Goal: Task Accomplishment & Management: Use online tool/utility

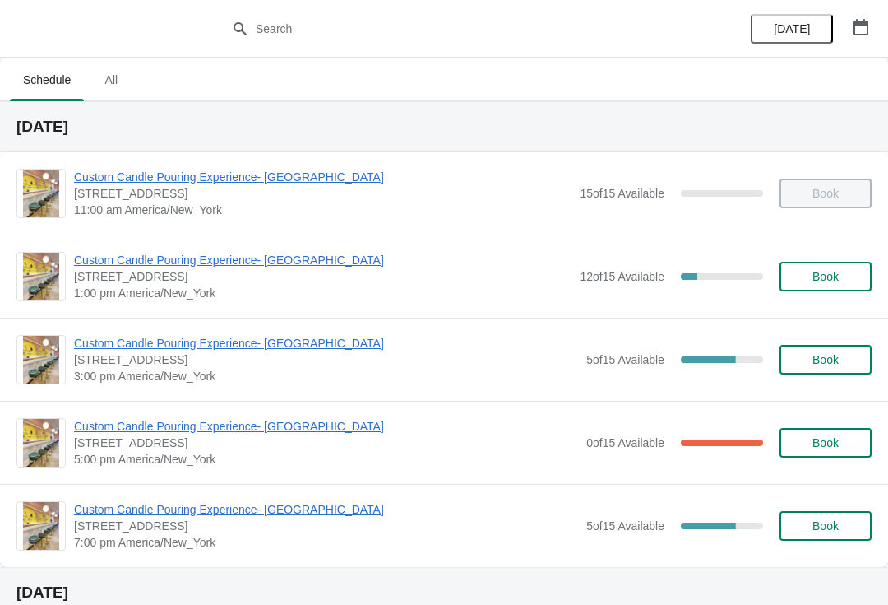
click at [256, 425] on span "Custom Candle Pouring Experience- [GEOGRAPHIC_DATA]" at bounding box center [326, 426] width 504 height 16
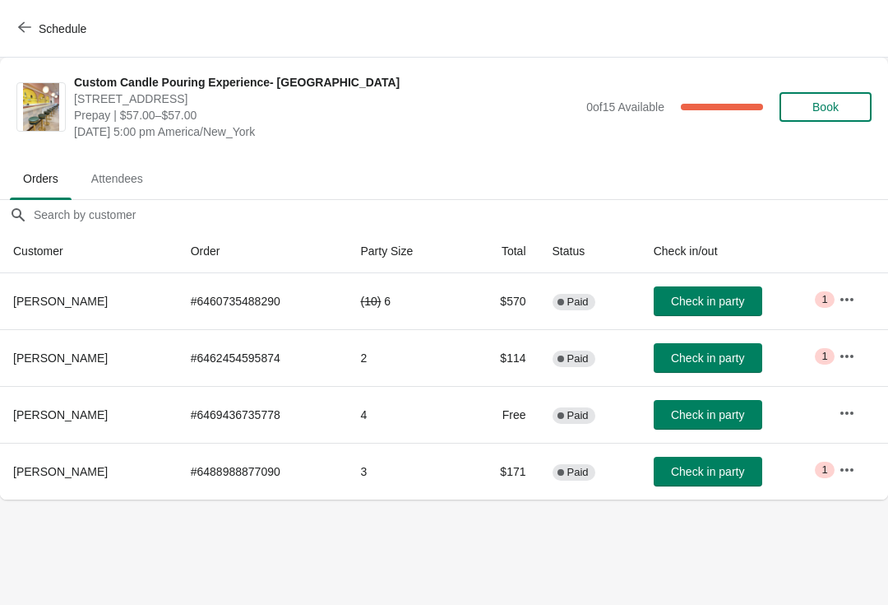
click at [219, 59] on div "Custom Candle Pouring Experience- [GEOGRAPHIC_DATA] [STREET_ADDRESS] Prepay | $…" at bounding box center [444, 107] width 888 height 99
click at [37, 24] on span "Schedule" at bounding box center [53, 29] width 65 height 16
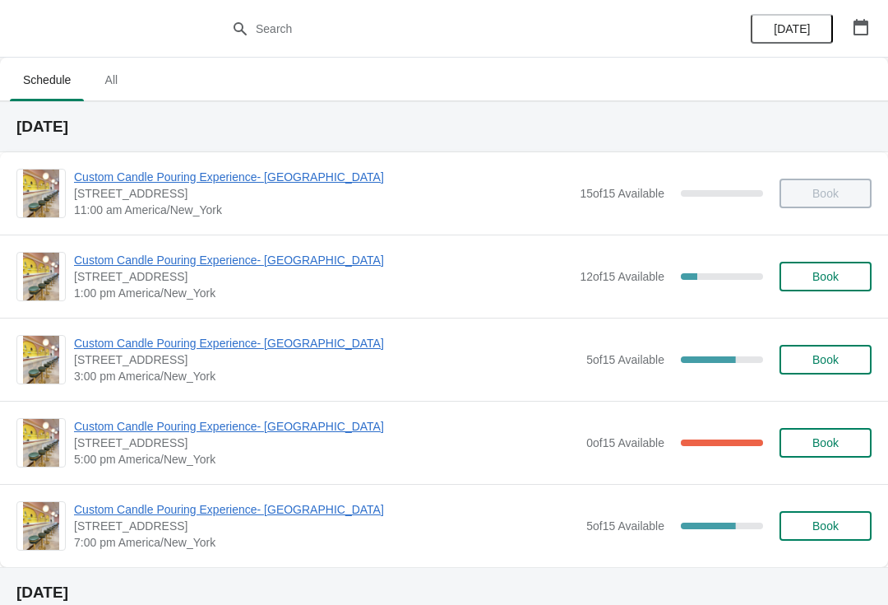
click at [285, 259] on span "Custom Candle Pouring Experience- [GEOGRAPHIC_DATA]" at bounding box center [323, 260] width 498 height 16
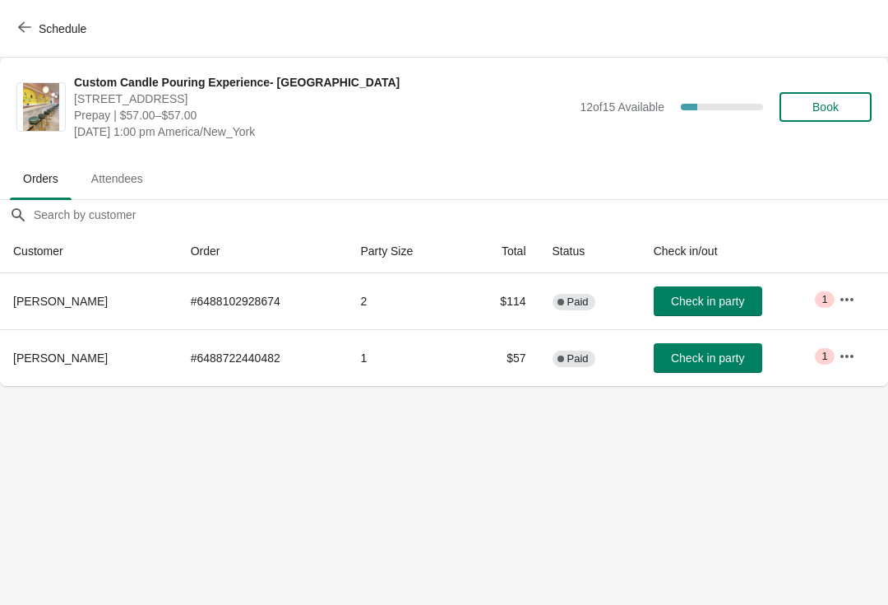
click at [838, 298] on button "button" at bounding box center [847, 300] width 30 height 30
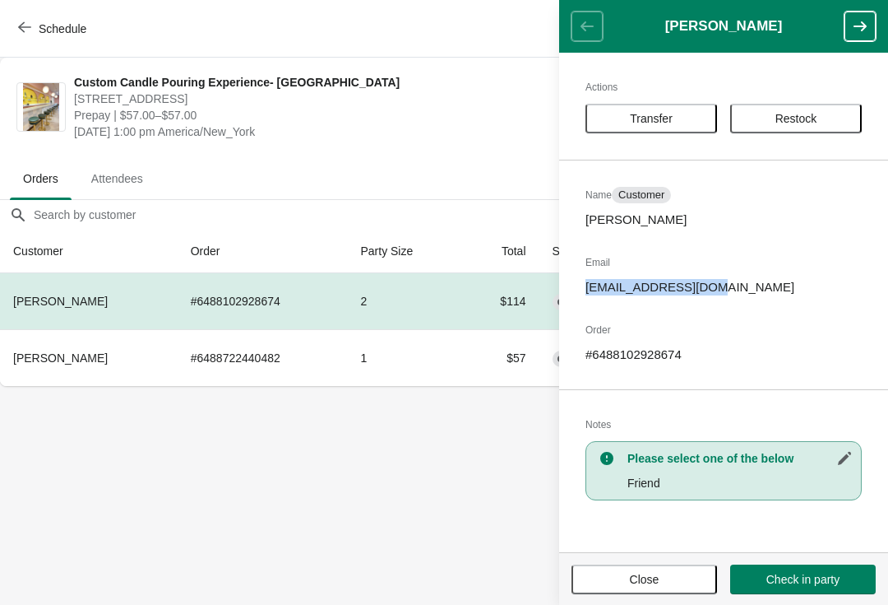
click at [651, 577] on span "Close" at bounding box center [645, 579] width 30 height 13
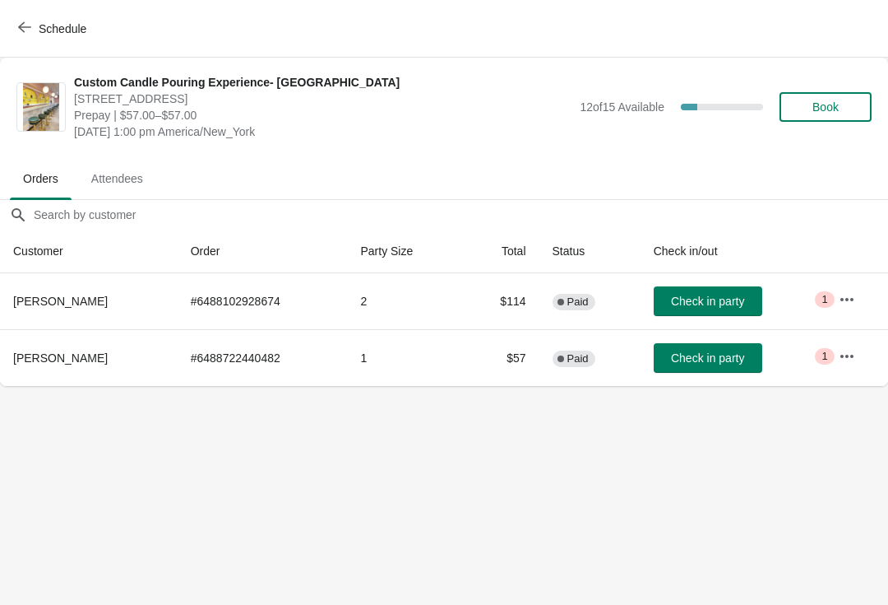
click at [741, 301] on span "Check in party" at bounding box center [707, 300] width 73 height 13
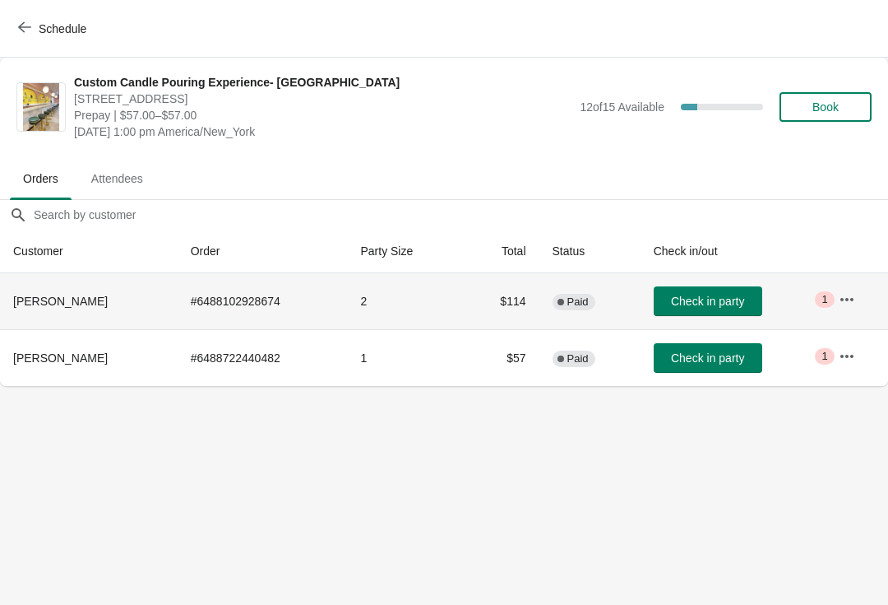
click at [726, 304] on span "Check in party" at bounding box center [707, 300] width 73 height 13
click at [727, 313] on button "Check in party" at bounding box center [708, 301] width 109 height 30
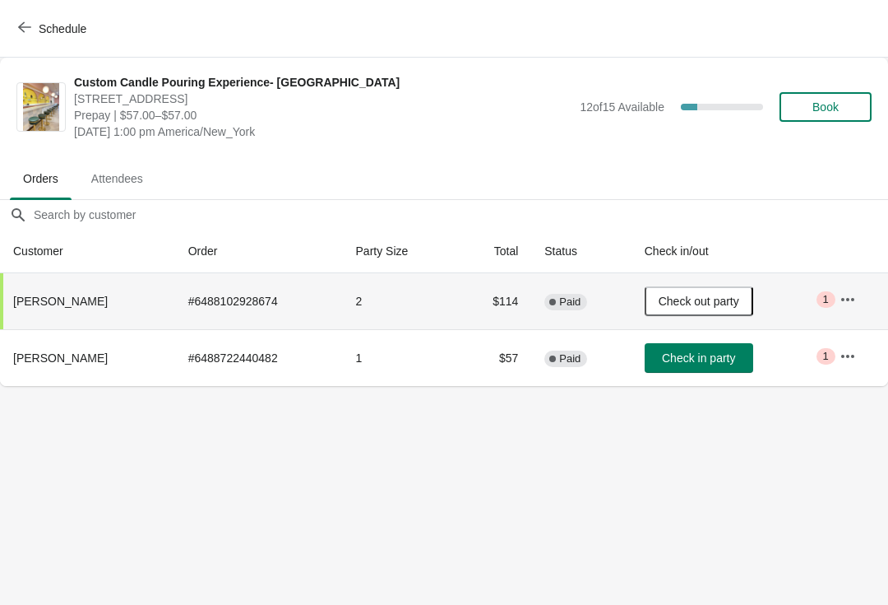
click at [851, 359] on icon "button" at bounding box center [848, 356] width 16 height 16
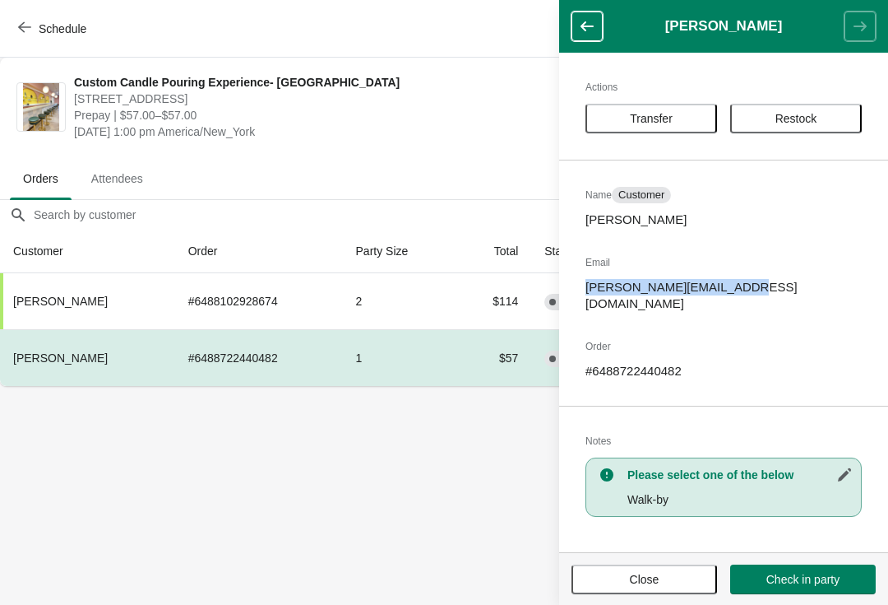
copy p "[PERSON_NAME][EMAIL_ADDRESS][DOMAIN_NAME]"
click at [662, 573] on span "Close" at bounding box center [645, 579] width 116 height 13
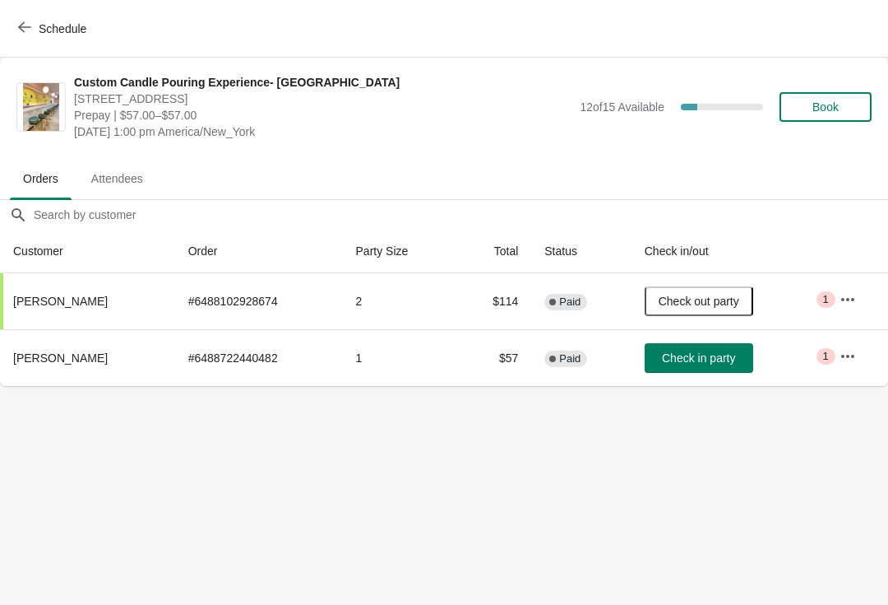
click at [712, 359] on span "Check in party" at bounding box center [698, 357] width 73 height 13
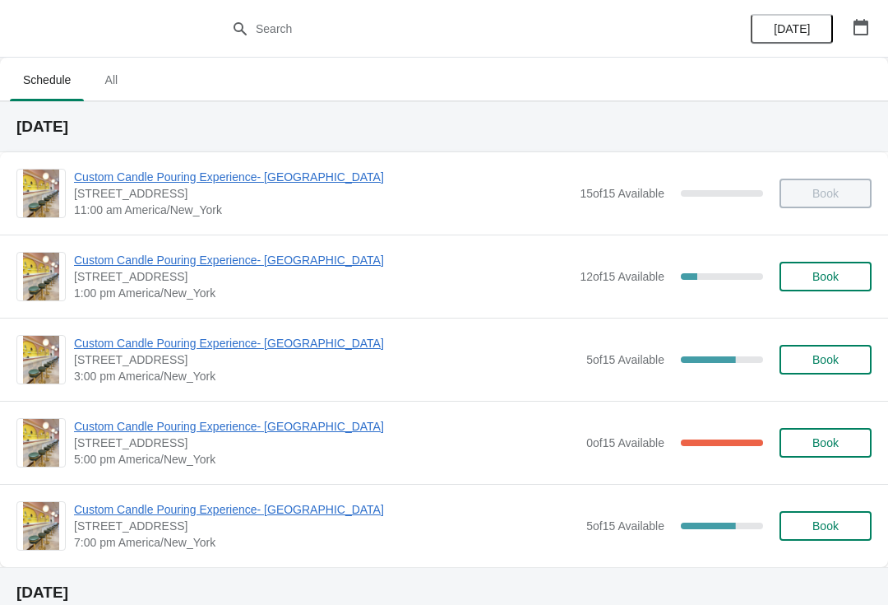
click at [148, 433] on span "Custom Candle Pouring Experience- [GEOGRAPHIC_DATA]" at bounding box center [326, 426] width 504 height 16
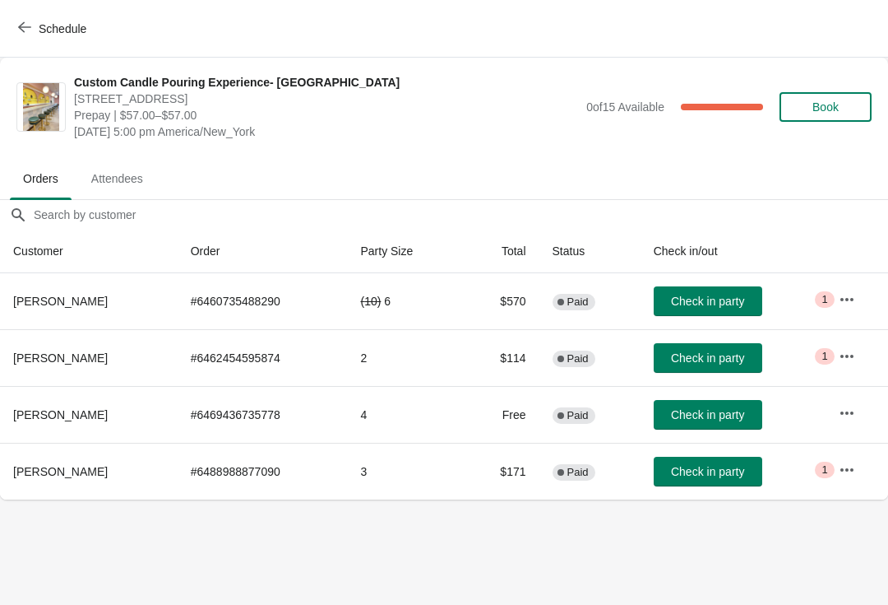
click at [11, 30] on button "Schedule" at bounding box center [53, 29] width 91 height 30
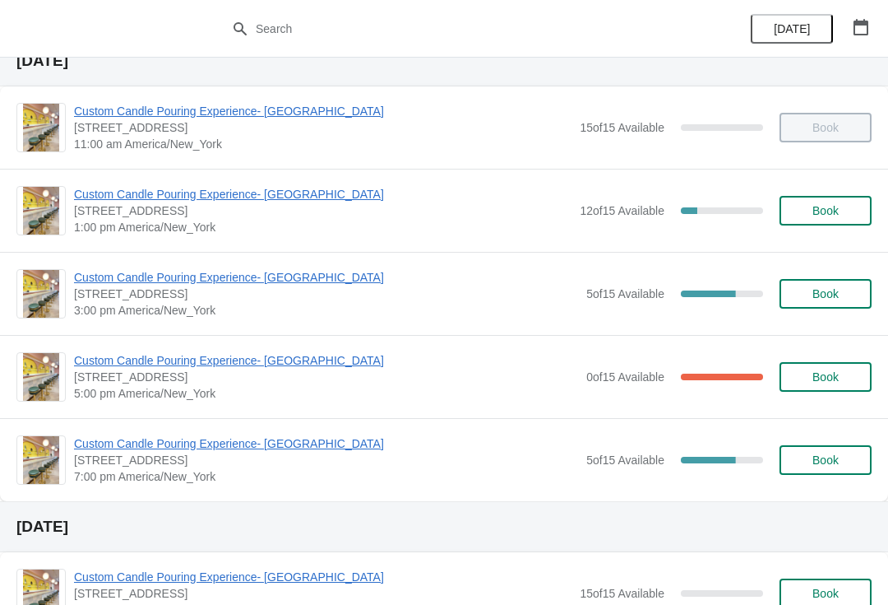
scroll to position [68, 0]
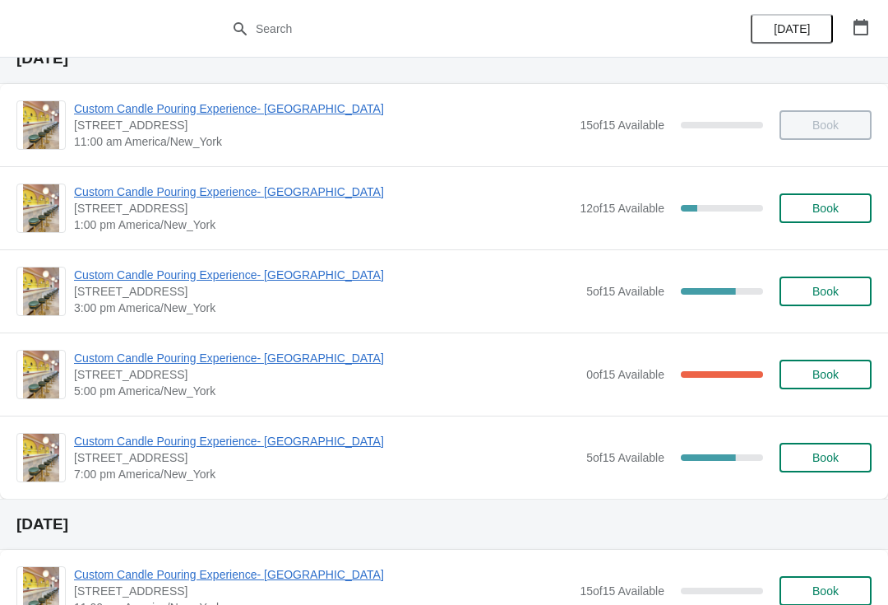
click at [79, 186] on span "Custom Candle Pouring Experience- [GEOGRAPHIC_DATA]" at bounding box center [323, 191] width 498 height 16
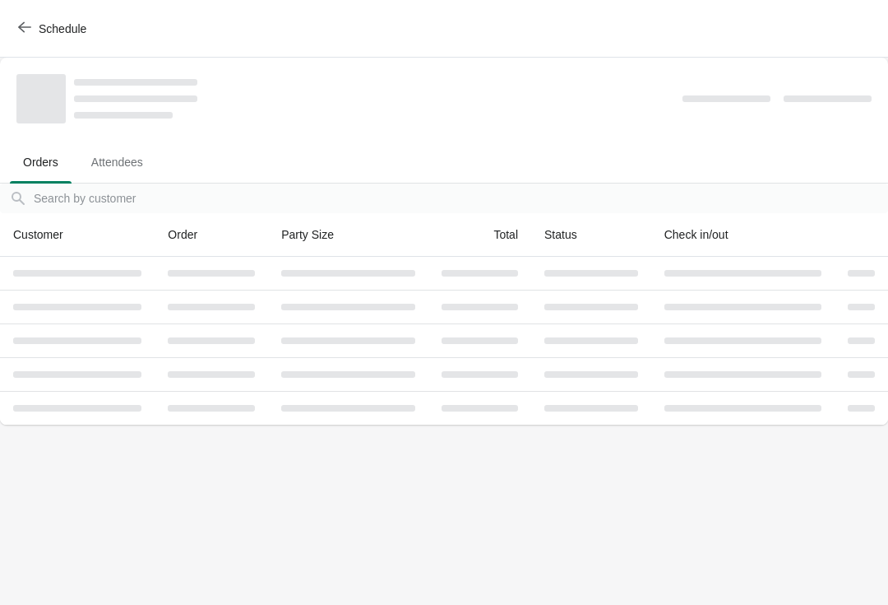
scroll to position [0, 0]
